Goal: Information Seeking & Learning: Find specific fact

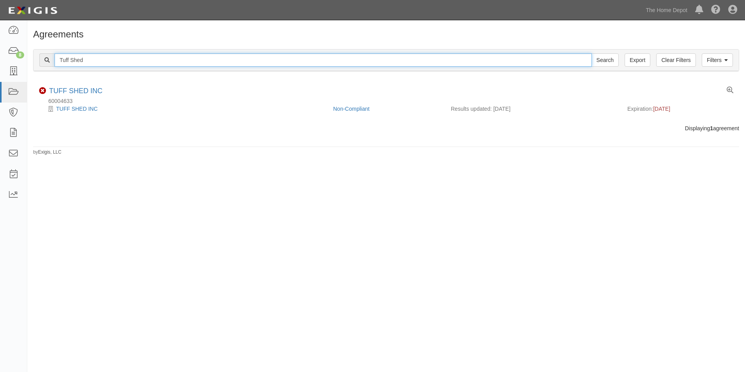
click at [214, 60] on input "Tuff Shed" at bounding box center [323, 59] width 537 height 13
type input "DS Services of America"
click at [591, 53] on input "Search" at bounding box center [604, 59] width 27 height 13
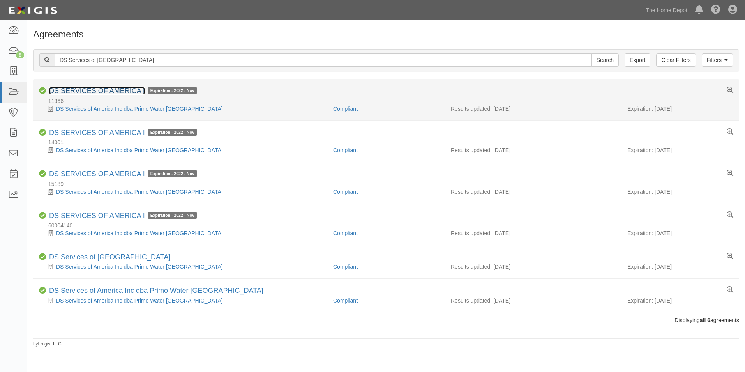
click at [62, 92] on link "DS SERVICES OF AMERICA I" at bounding box center [97, 91] width 96 height 8
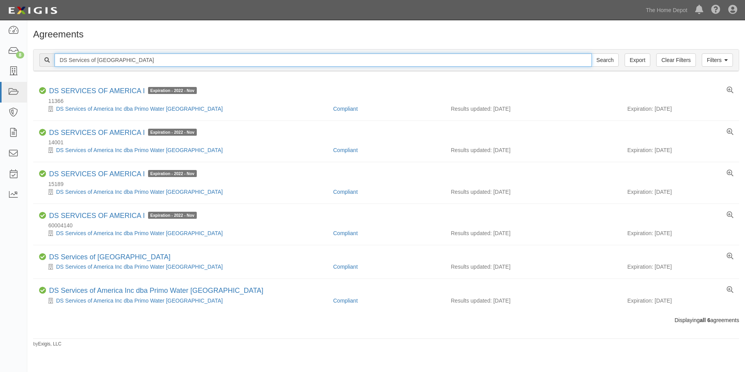
click at [127, 60] on input "DS Services of America" at bounding box center [323, 59] width 537 height 13
type input "Premium Waters"
click at [591, 53] on input "Search" at bounding box center [604, 59] width 27 height 13
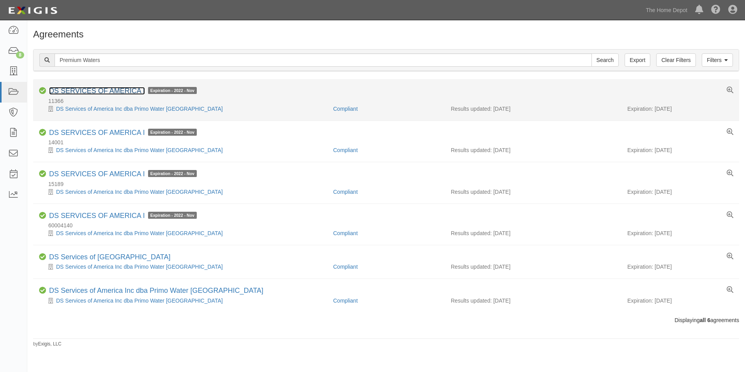
click at [74, 90] on link "DS SERVICES OF AMERICA I" at bounding box center [97, 91] width 96 height 8
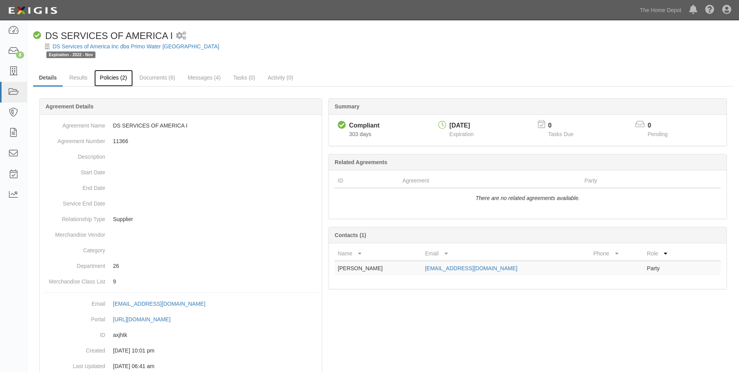
click at [107, 83] on link "Policies (2)" at bounding box center [113, 78] width 39 height 17
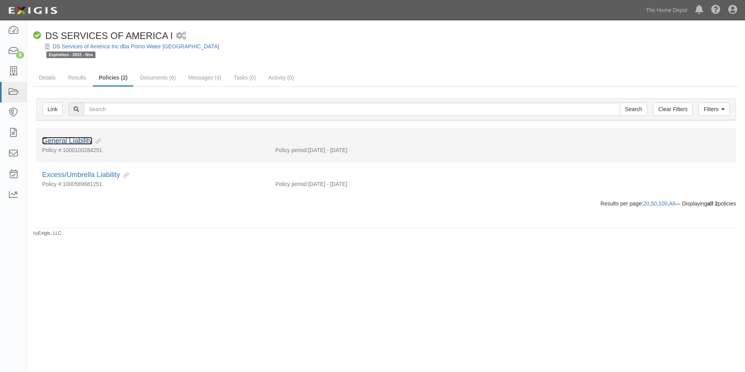
click at [82, 139] on link "General Liability" at bounding box center [67, 141] width 50 height 8
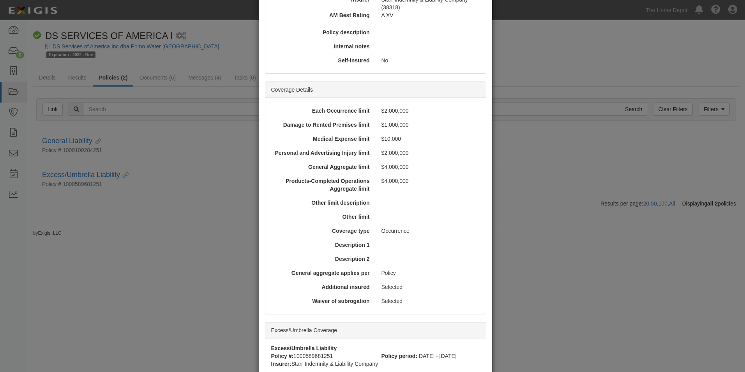
scroll to position [273, 0]
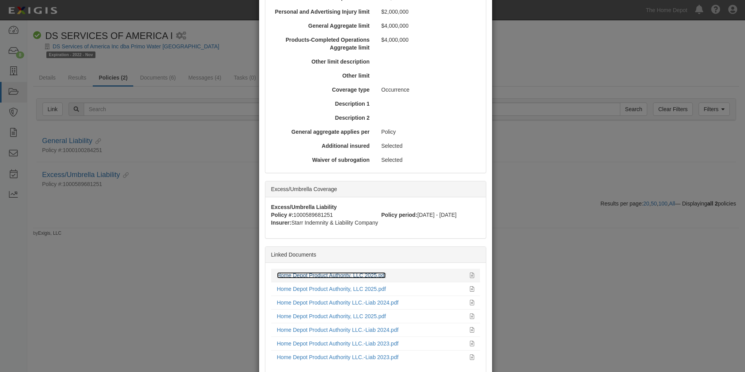
click at [343, 275] on link "Home Depot Product Authority, LLC 2025.pdf" at bounding box center [331, 275] width 109 height 6
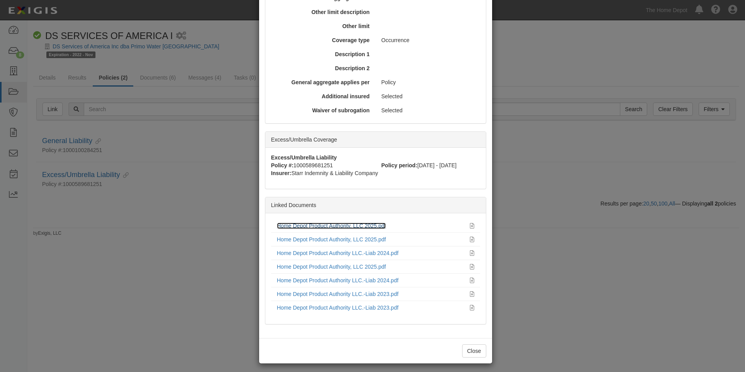
scroll to position [326, 0]
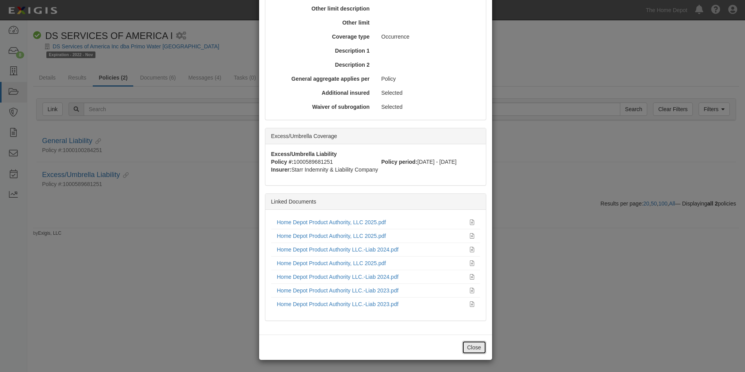
click at [465, 346] on button "Close" at bounding box center [474, 346] width 24 height 13
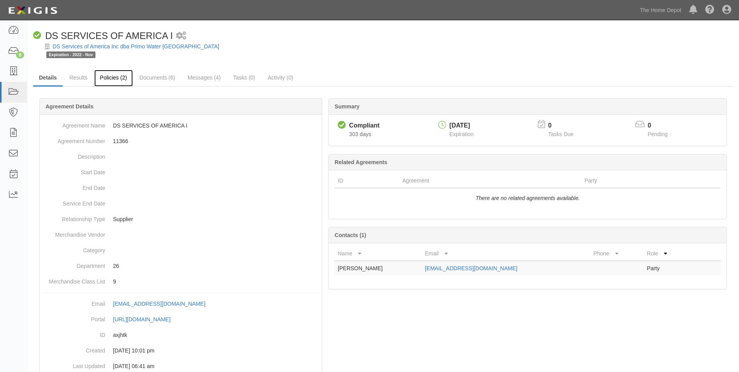
click at [114, 81] on link "Policies (2)" at bounding box center [113, 78] width 39 height 17
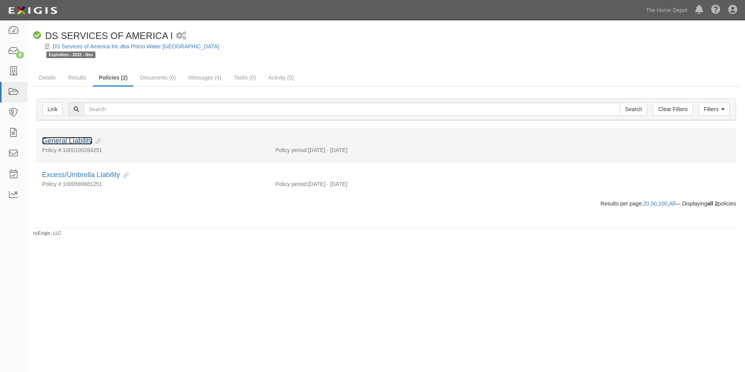
click at [81, 140] on link "General Liability" at bounding box center [67, 141] width 50 height 8
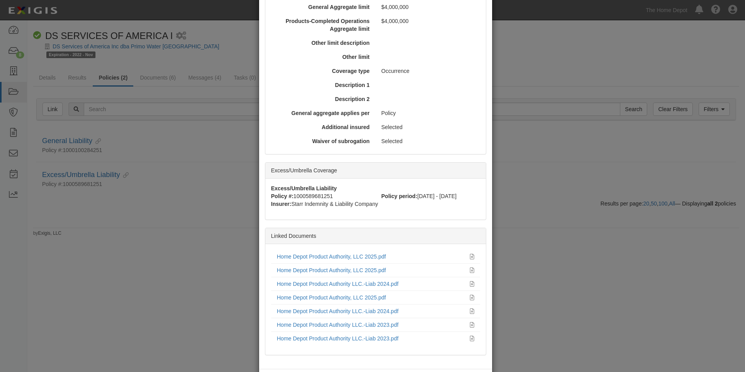
scroll to position [312, 0]
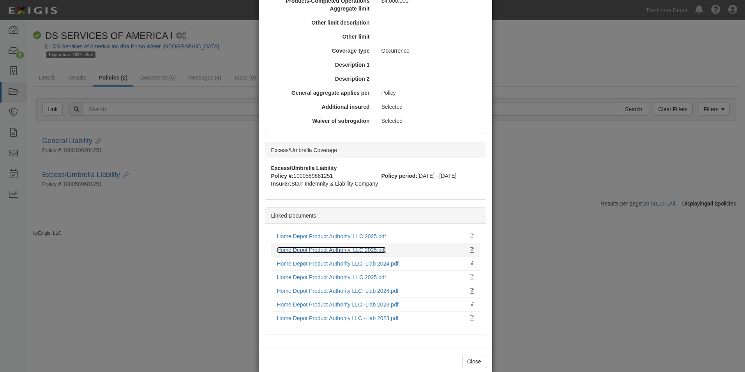
click at [328, 249] on link "Home Depot Product Authority, LLC 2025.pdf" at bounding box center [331, 250] width 109 height 6
